Goal: Task Accomplishment & Management: Use online tool/utility

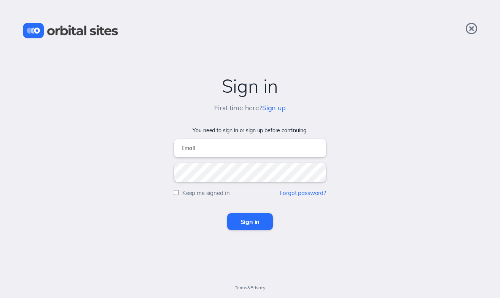
type input "alex@anthemchurch.org"
click at [251, 219] on input "Sign in" at bounding box center [250, 221] width 46 height 17
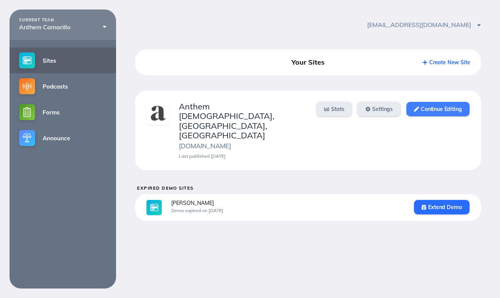
click at [446, 109] on link "Continue Editing" at bounding box center [437, 109] width 63 height 14
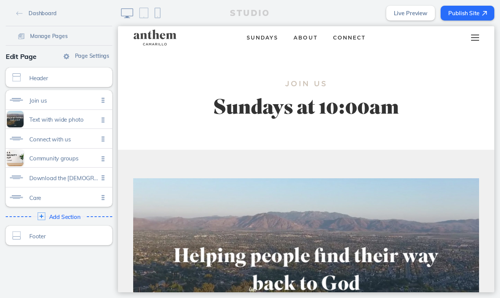
click at [479, 40] on div at bounding box center [475, 37] width 30 height 23
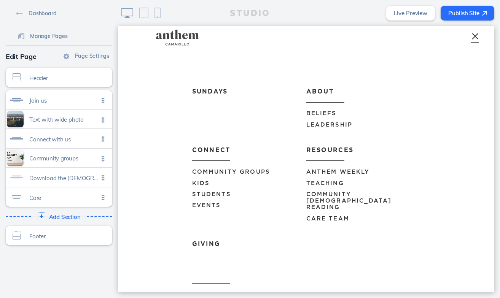
click at [328, 167] on link "Anthem Weekly" at bounding box center [363, 169] width 114 height 16
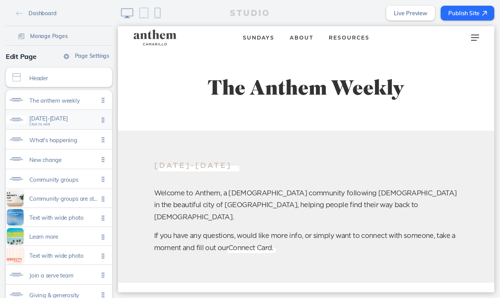
click at [78, 119] on span "[DATE]-[DATE]" at bounding box center [63, 118] width 69 height 6
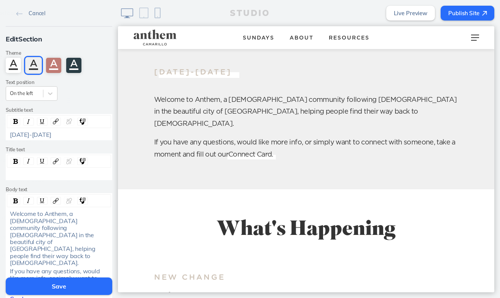
scroll to position [104, 0]
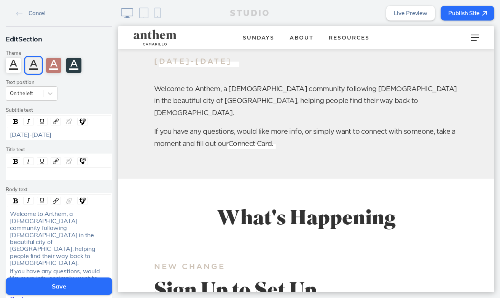
click at [53, 132] on div "[DATE]-[DATE]" at bounding box center [59, 134] width 99 height 7
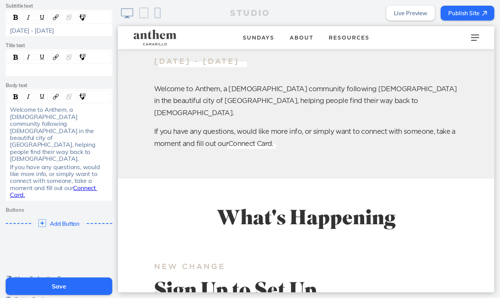
scroll to position [104, 0]
click at [57, 289] on button "Save" at bounding box center [59, 286] width 107 height 17
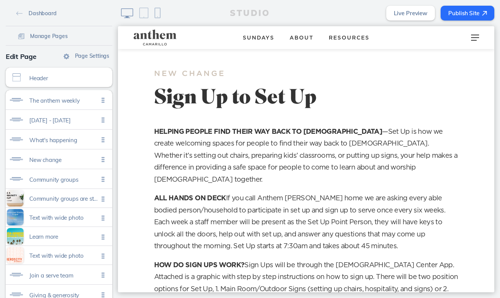
scroll to position [323, 0]
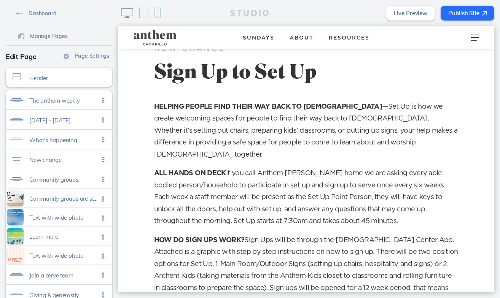
click at [464, 16] on button "Publish Site" at bounding box center [468, 13] width 54 height 15
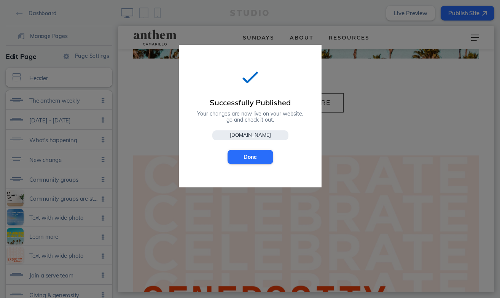
scroll to position [1517, 0]
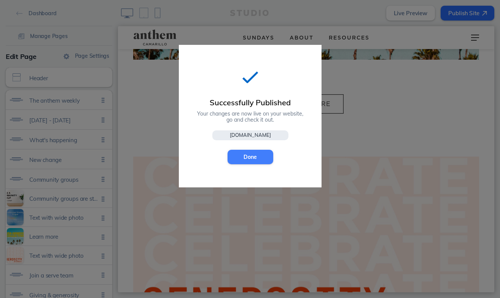
click at [252, 157] on button "Done" at bounding box center [250, 157] width 46 height 14
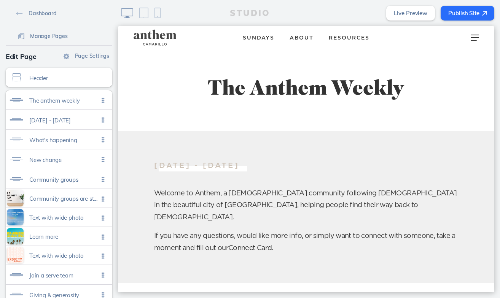
scroll to position [0, 0]
